Goal: Transaction & Acquisition: Purchase product/service

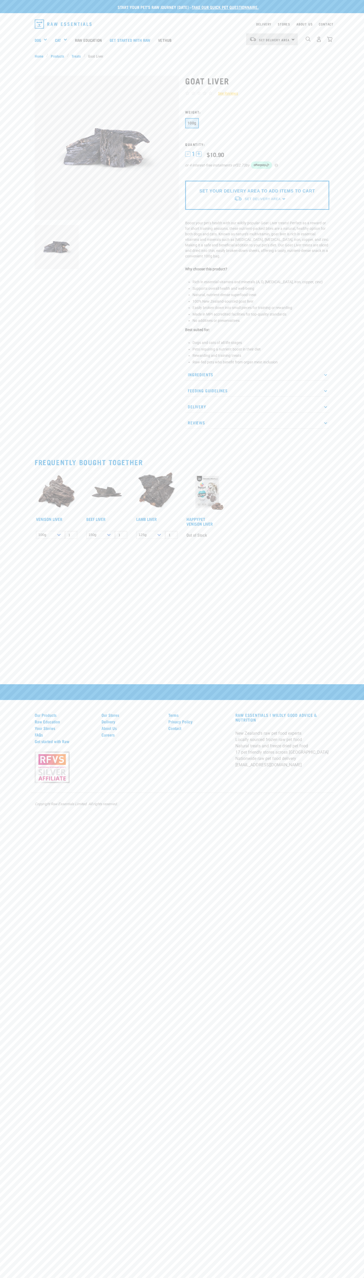
click at [109, 13] on div "Start your pet’s raw journey today – take our quick pet questionnaire. Delivery…" at bounding box center [182, 271] width 364 height 542
click at [346, 970] on div "Start your pet’s raw journey today – take our quick pet questionnaire. Delivery…" at bounding box center [182, 639] width 364 height 1278
click at [36, 1278] on html "Start your pet’s raw journey today – take our quick pet questionnaire. Delivery…" at bounding box center [182, 639] width 364 height 1278
click at [5, 542] on div "Start your pet’s raw journey today – take our quick pet questionnaire. Delivery…" at bounding box center [182, 271] width 364 height 542
click at [257, 112] on h3 "Weight:" at bounding box center [257, 112] width 144 height 4
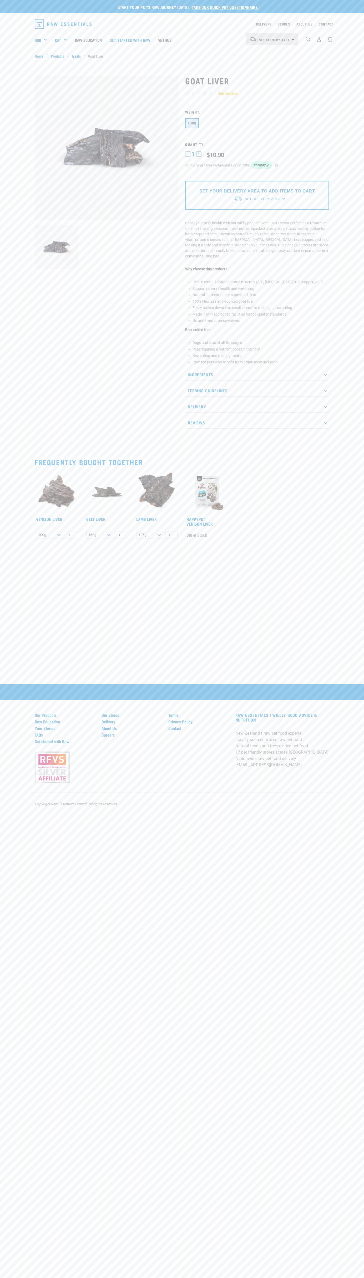
click at [193, 154] on span "1" at bounding box center [193, 154] width 3 height 6
click at [107, 14] on div "Start your pet’s raw journey today – take our quick pet questionnaire. Delivery…" at bounding box center [182, 271] width 364 height 542
click at [354, 381] on div "Start your pet’s raw journey today – take our quick pet questionnaire. Delivery…" at bounding box center [182, 271] width 364 height 542
click at [221, 1278] on html "Start your pet’s raw journey today – take our quick pet questionnaire. Delivery…" at bounding box center [182, 639] width 364 height 1278
click at [7, 1023] on div "Start your pet’s raw journey today – take our quick pet questionnaire. Delivery…" at bounding box center [182, 639] width 364 height 1278
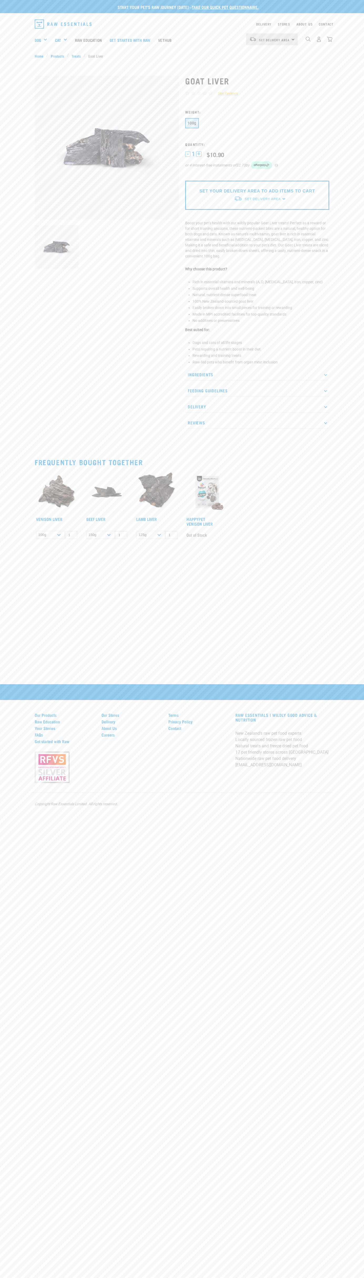
click at [257, 124] on div "100g" at bounding box center [257, 124] width 144 height 12
click at [193, 154] on span "1" at bounding box center [193, 154] width 3 height 6
